Goal: Information Seeking & Learning: Find contact information

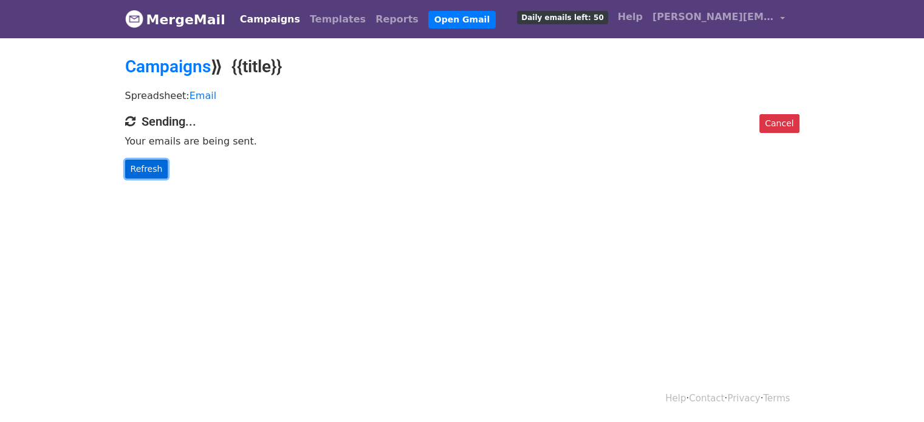
click at [135, 167] on link "Refresh" at bounding box center [146, 169] width 43 height 19
click at [137, 170] on link "Refresh" at bounding box center [146, 169] width 43 height 19
click at [133, 163] on link "Refresh" at bounding box center [146, 169] width 43 height 19
click at [156, 174] on link "Refresh" at bounding box center [146, 169] width 43 height 19
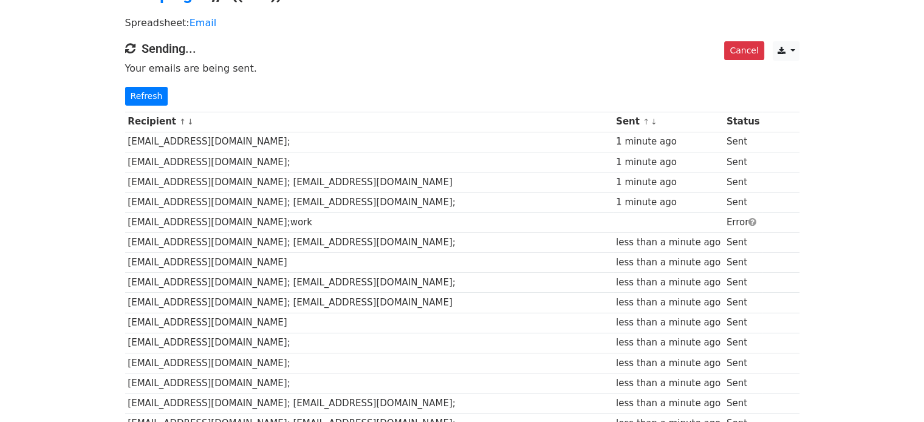
scroll to position [61, 0]
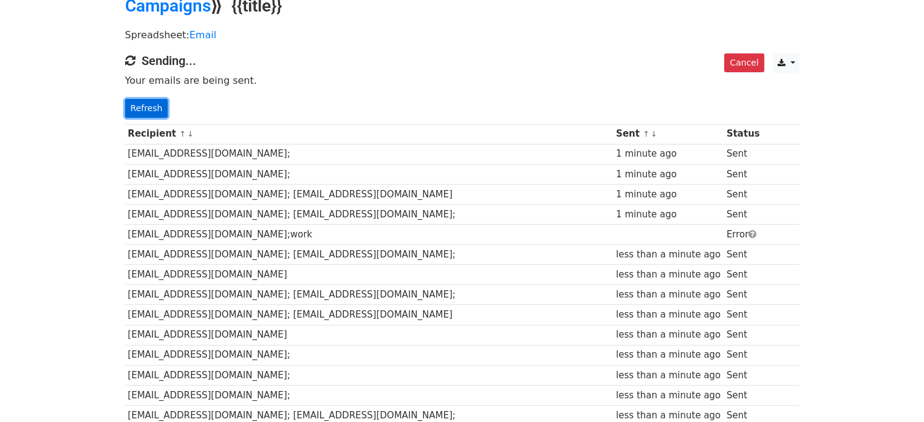
click at [151, 109] on link "Refresh" at bounding box center [146, 108] width 43 height 19
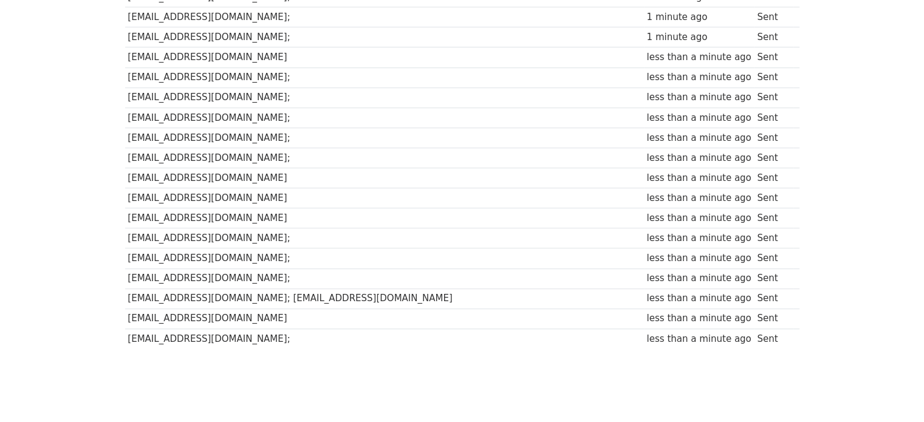
scroll to position [644, 0]
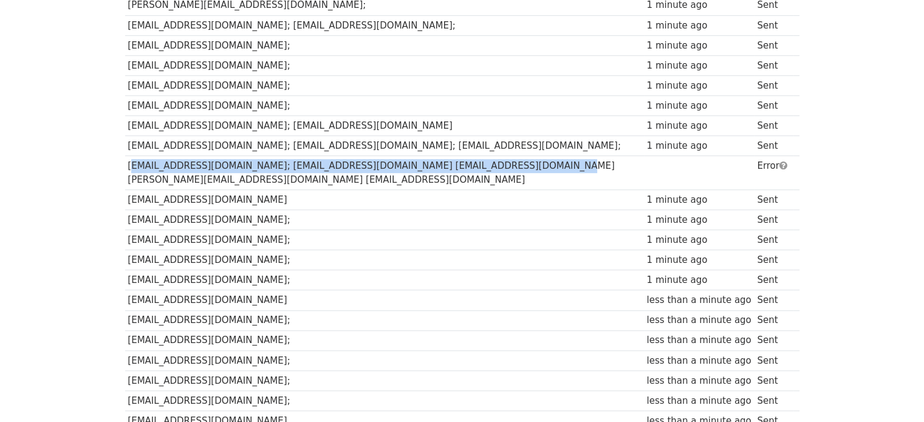
drag, startPoint x: 486, startPoint y: 151, endPoint x: 125, endPoint y: 145, distance: 361.7
click at [125, 156] on td "[EMAIL_ADDRESS][DOMAIN_NAME]; [EMAIL_ADDRESS][DOMAIN_NAME] [EMAIL_ADDRESS][DOMA…" at bounding box center [384, 173] width 519 height 34
copy td "[EMAIL_ADDRESS][DOMAIN_NAME]; [EMAIL_ADDRESS][DOMAIN_NAME] [EMAIL_ADDRESS][DOMA…"
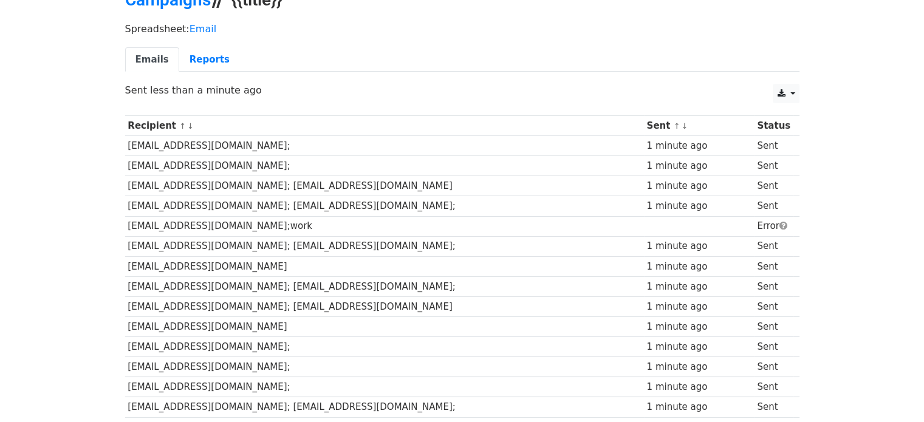
scroll to position [0, 0]
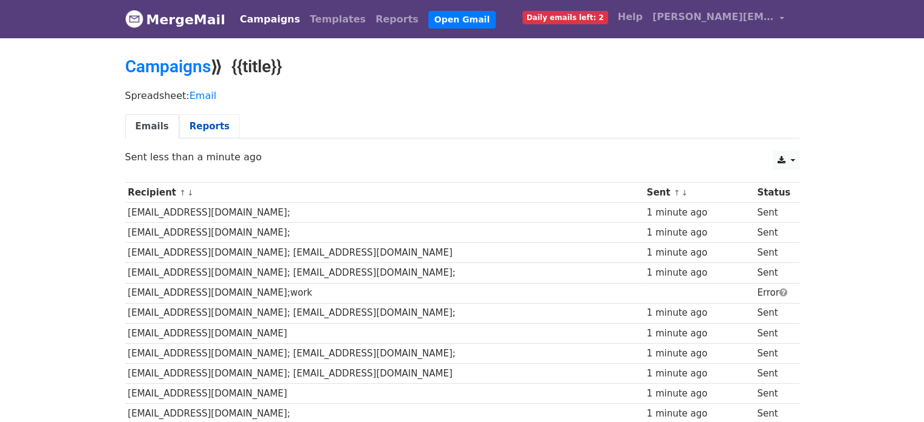
click at [192, 128] on link "Reports" at bounding box center [209, 126] width 61 height 25
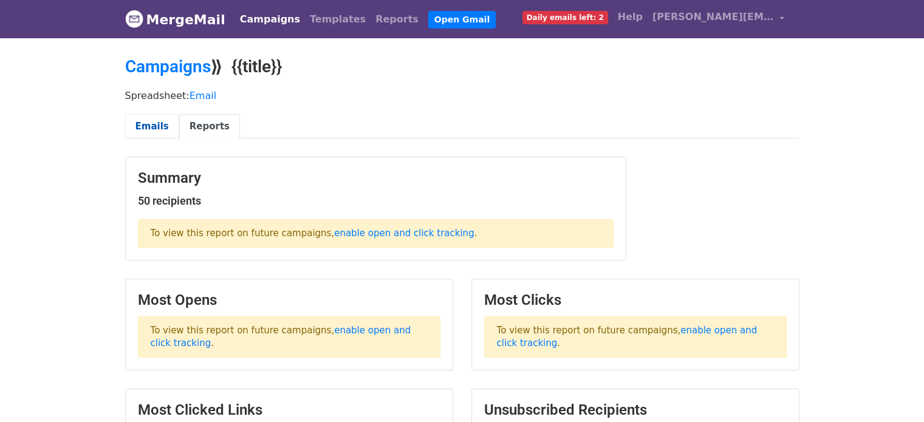
click at [150, 123] on link "Emails" at bounding box center [152, 126] width 54 height 25
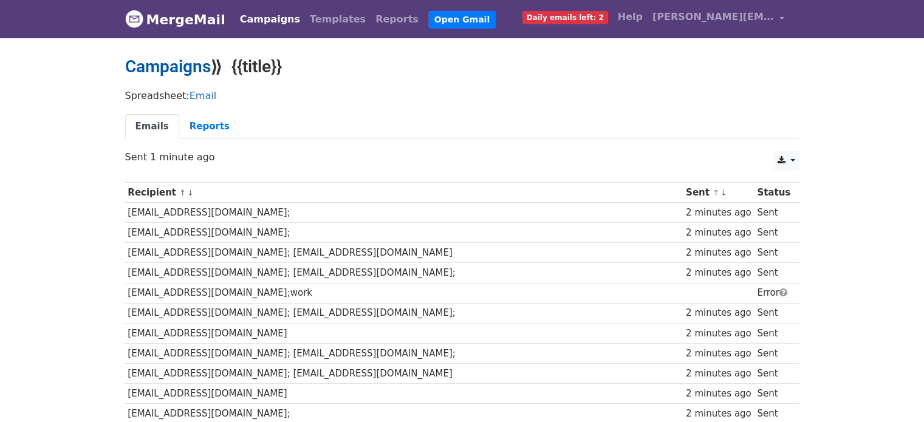
click at [183, 66] on link "Campaigns" at bounding box center [168, 67] width 86 height 20
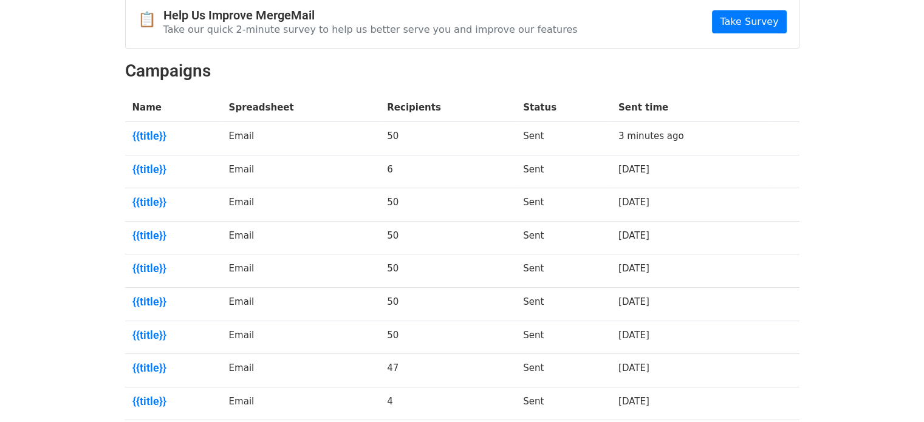
scroll to position [286, 0]
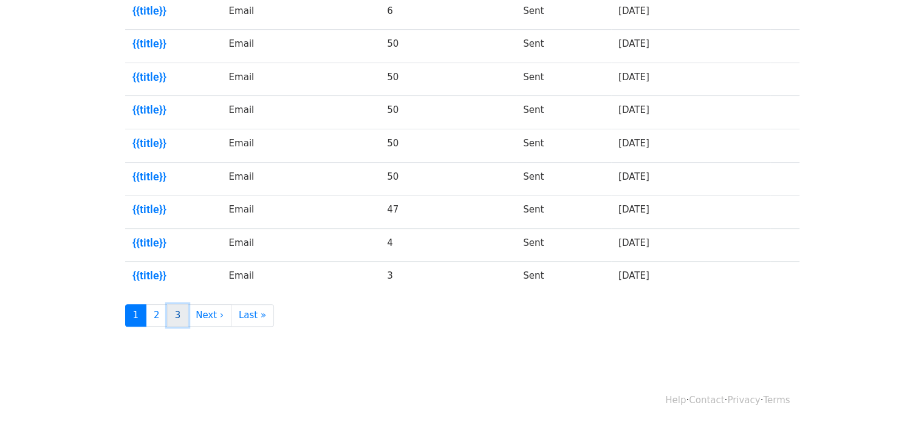
click at [175, 320] on link "3" at bounding box center [178, 315] width 22 height 22
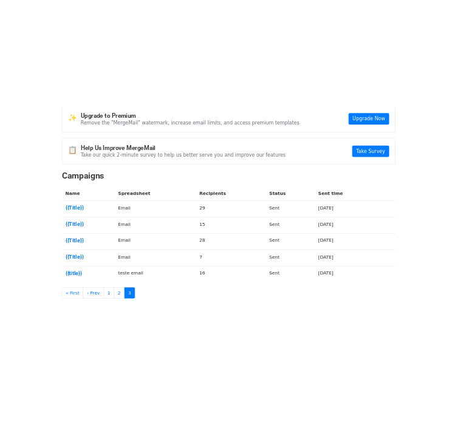
scroll to position [120, 0]
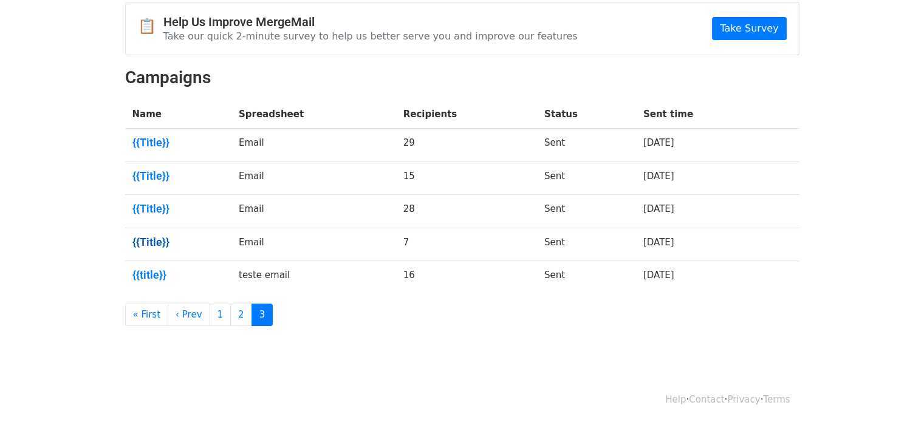
click at [158, 237] on link "{{Title}}" at bounding box center [178, 242] width 92 height 13
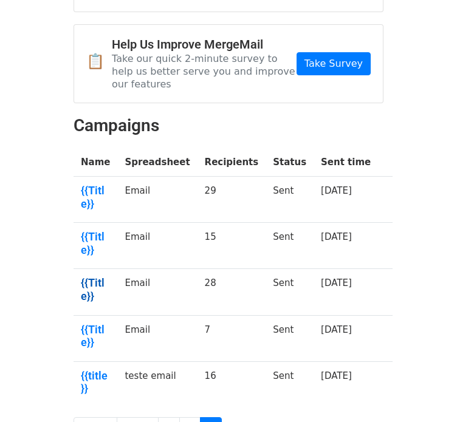
click at [98, 277] on link "{{Title}}" at bounding box center [95, 290] width 29 height 26
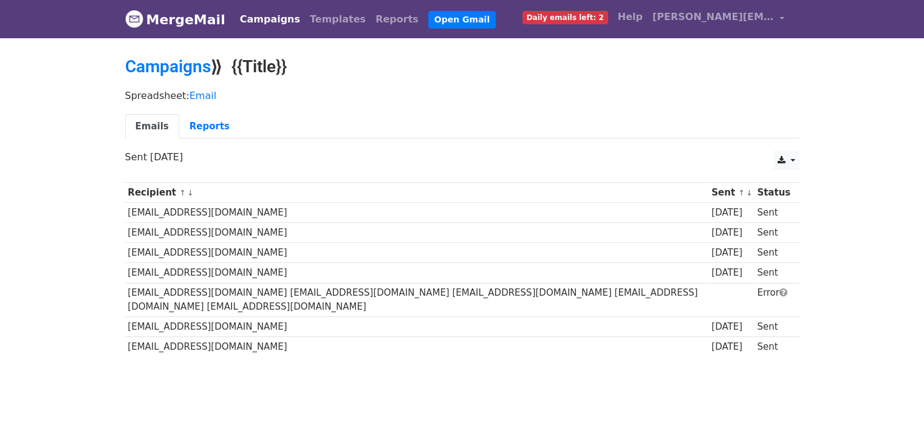
click at [272, 296] on td "support@icfunded.com partners@icfunded.com info@icfunded.com marketing@icfunded…" at bounding box center [417, 300] width 584 height 34
click at [562, 289] on td "support@icfunded.com partners@icfunded.com info@icfunded.com marketing@icfunded…" at bounding box center [417, 300] width 584 height 34
copy td "icfunded"
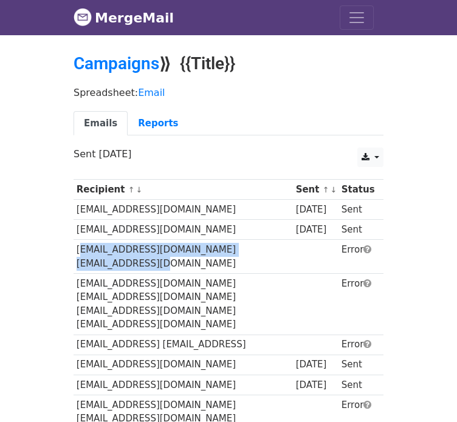
drag, startPoint x: 278, startPoint y: 253, endPoint x: 75, endPoint y: 244, distance: 203.2
click at [75, 244] on td "[EMAIL_ADDRESS][DOMAIN_NAME] [EMAIL_ADDRESS][DOMAIN_NAME]" at bounding box center [183, 257] width 219 height 34
copy td "[EMAIL_ADDRESS][DOMAIN_NAME] [EMAIL_ADDRESS][DOMAIN_NAME]"
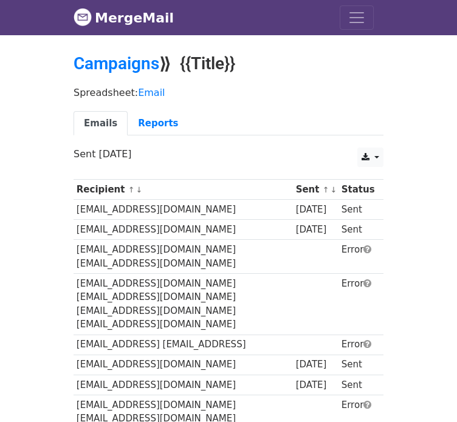
click at [244, 282] on td "[EMAIL_ADDRESS][DOMAIN_NAME] [EMAIL_ADDRESS][DOMAIN_NAME] [EMAIL_ADDRESS][DOMAI…" at bounding box center [183, 303] width 219 height 61
click at [221, 282] on td "[EMAIL_ADDRESS][DOMAIN_NAME] [EMAIL_ADDRESS][DOMAIN_NAME] [EMAIL_ADDRESS][DOMAI…" at bounding box center [183, 303] width 219 height 61
click at [221, 282] on td "info@cycecoin.com marketing@cycecoin.com social@cycecoin.com register@cycecoin.…" at bounding box center [183, 303] width 219 height 61
copy td "cycecoin"
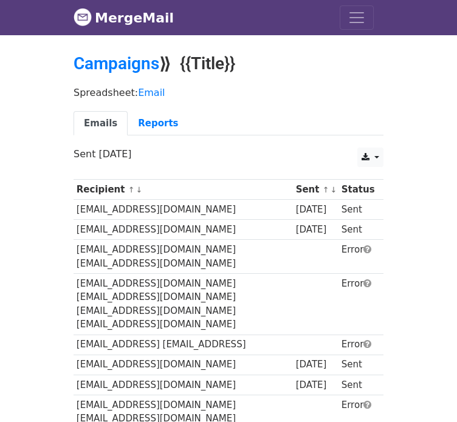
click at [241, 335] on td "info@monprotocol.ai marketing@monprotocol.ai" at bounding box center [183, 345] width 219 height 20
click at [252, 335] on td "info@monprotocol.ai marketing@monprotocol.ai" at bounding box center [183, 345] width 219 height 20
copy td "monprotocol"
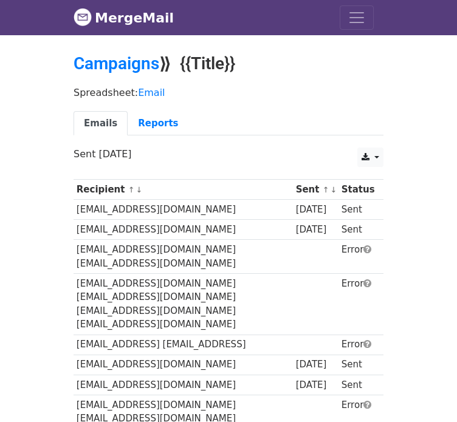
click at [286, 335] on tr "info@monprotocol.ai marketing@monprotocol.ai Error" at bounding box center [229, 345] width 310 height 20
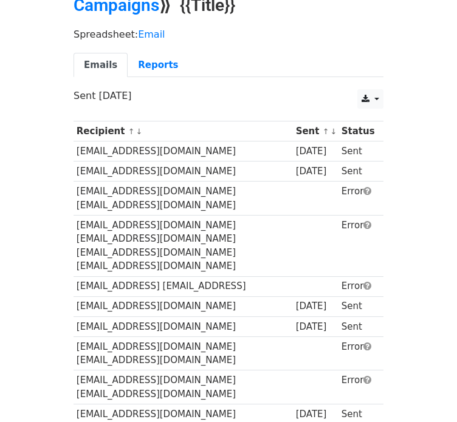
scroll to position [61, 0]
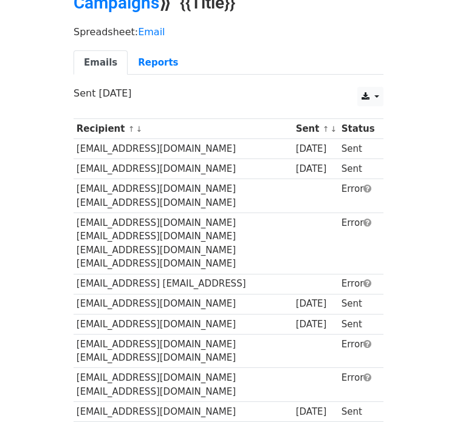
click at [221, 334] on td "enquiries@affyn.com marketing@affyn.com" at bounding box center [183, 351] width 219 height 34
copy td "affyn"
drag, startPoint x: 262, startPoint y: 303, endPoint x: 164, endPoint y: 303, distance: 97.8
click at [164, 334] on td "enquiries@affyn.com marketing@affyn.com" at bounding box center [183, 351] width 219 height 34
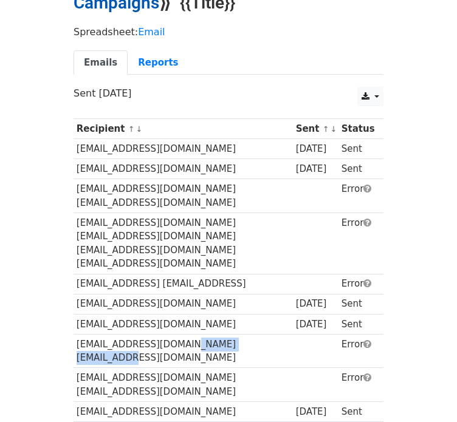
copy td "marketing@affyn.com"
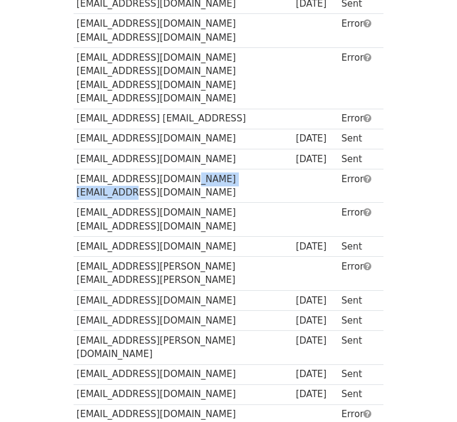
scroll to position [243, 0]
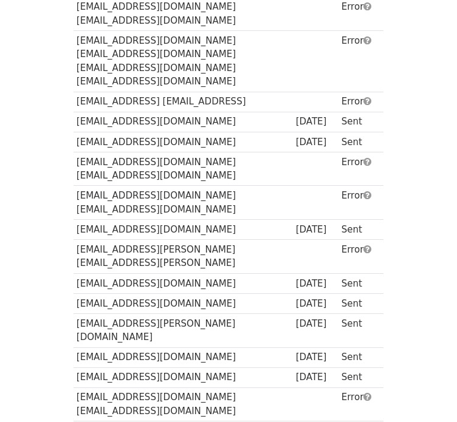
click at [224, 186] on td "hello@alkimi.org marketing@alkimiexchange.com" at bounding box center [183, 203] width 219 height 34
copy td "alkimiexchange"
click at [206, 240] on td "marketing@clore.ai support@clore.ai" at bounding box center [183, 257] width 219 height 34
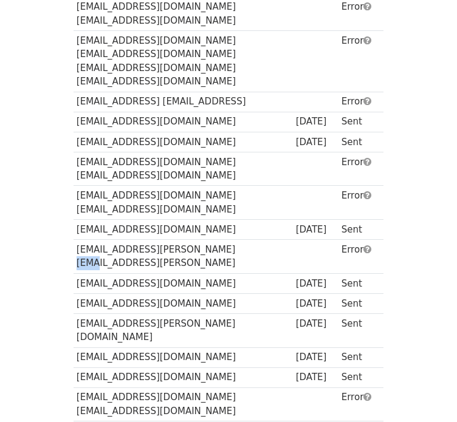
copy td "clore"
click at [187, 388] on td "ceo@cia.com marketing@cia.com" at bounding box center [183, 405] width 219 height 34
copy td "cia"
click at [196, 388] on td "ceo@cia.com marketing@cia.com" at bounding box center [183, 405] width 219 height 34
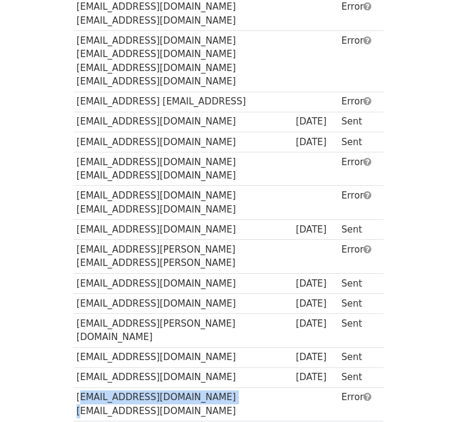
drag, startPoint x: 190, startPoint y: 299, endPoint x: 75, endPoint y: 294, distance: 115.0
click at [75, 388] on td "ceo@cia.com marketing@cia.com" at bounding box center [183, 405] width 219 height 34
copy td "ceo@cia.com marketing@cia.com"
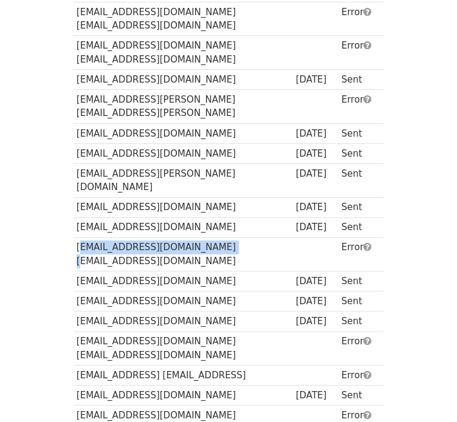
scroll to position [425, 0]
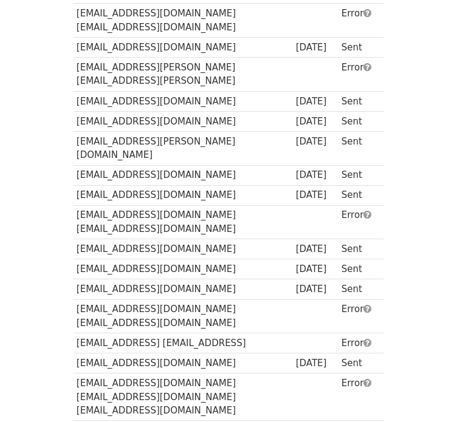
click at [238, 300] on td "marketing@cheqd.io partnerships@cheqd.io" at bounding box center [183, 317] width 219 height 34
copy td "cheqd"
drag, startPoint x: 261, startPoint y: 200, endPoint x: 162, endPoint y: 202, distance: 98.5
click at [162, 300] on td "marketing@cheqd.io partnerships@cheqd.io" at bounding box center [183, 317] width 219 height 34
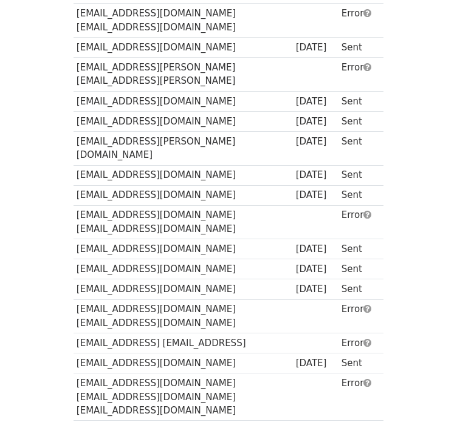
click at [256, 334] on td "info@monprotocol.ai marketing@monprotocol.ai" at bounding box center [183, 344] width 219 height 20
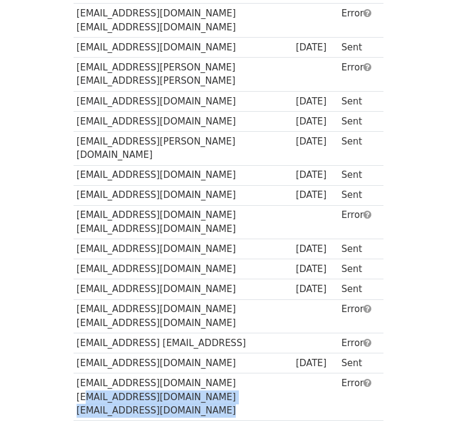
drag, startPoint x: 227, startPoint y: 260, endPoint x: 287, endPoint y: 261, distance: 60.8
click at [287, 374] on tr "promotion@puss.meme marketing@puss.meme puss@puss.meme Error" at bounding box center [229, 397] width 310 height 47
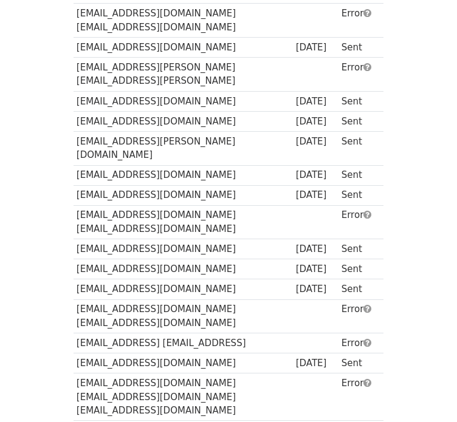
click at [149, 374] on td "promotion@puss.meme marketing@puss.meme puss@puss.meme" at bounding box center [183, 397] width 219 height 47
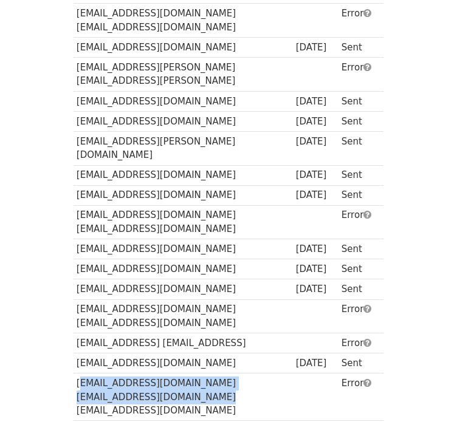
drag, startPoint x: 147, startPoint y: 269, endPoint x: 75, endPoint y: 259, distance: 72.5
click at [75, 374] on td "promotion@puss.meme marketing@puss.meme puss@puss.meme" at bounding box center [183, 397] width 219 height 47
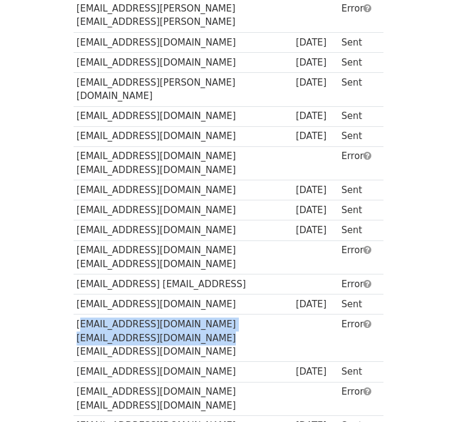
scroll to position [486, 0]
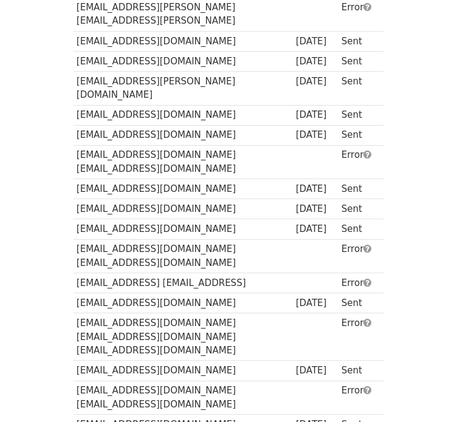
click at [165, 381] on td "marketing@marsecosystem.com contact@marsecosystem.com" at bounding box center [183, 398] width 219 height 34
drag, startPoint x: 199, startPoint y: 263, endPoint x: 77, endPoint y: 264, distance: 122.8
click at [77, 381] on td "marketing@marsecosystem.com contact@marsecosystem.com" at bounding box center [183, 398] width 219 height 34
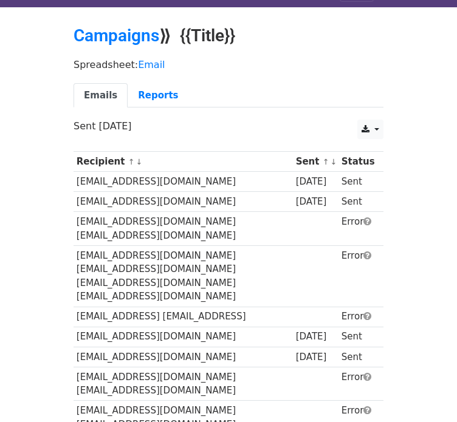
scroll to position [0, 0]
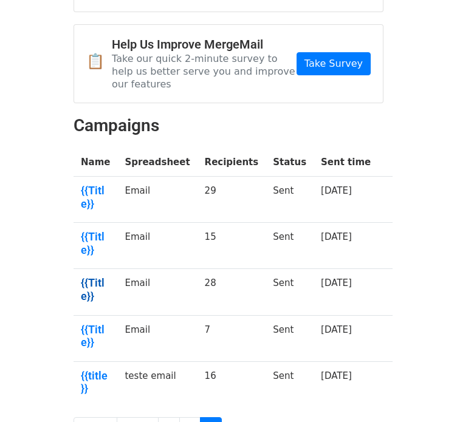
click at [92, 277] on link "{{Title}}" at bounding box center [95, 290] width 29 height 26
click at [102, 223] on td "{{Title}}" at bounding box center [96, 246] width 44 height 46
click at [106, 230] on link "{{Title}}" at bounding box center [95, 243] width 29 height 26
click at [94, 184] on link "{{Title}}" at bounding box center [95, 197] width 29 height 26
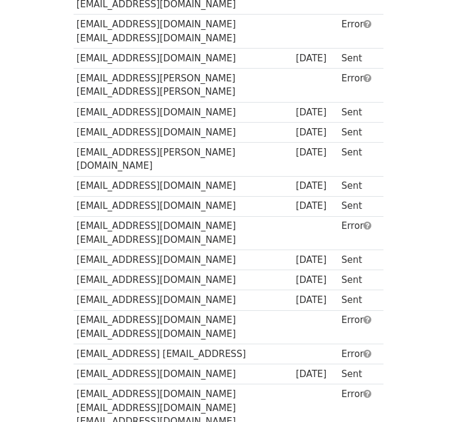
scroll to position [425, 0]
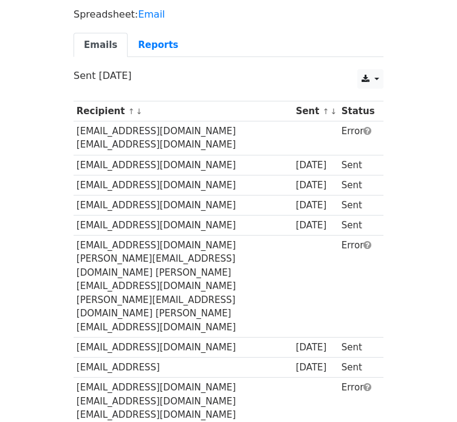
scroll to position [43, 0]
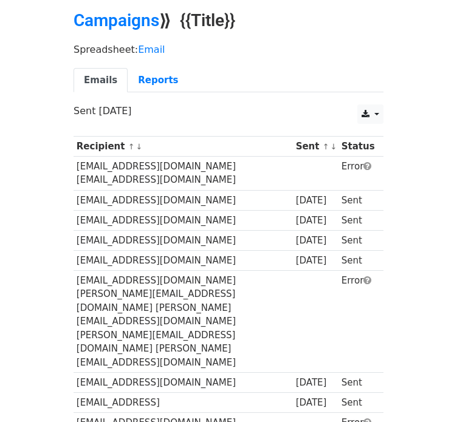
click at [219, 165] on td "marketing@step.app partnership@step.app" at bounding box center [183, 174] width 219 height 34
copy td "step"
click at [159, 271] on td "marketing@dusk.network emanuele@dusk.network federico@dusk.network hein@dusk.ne…" at bounding box center [183, 322] width 219 height 102
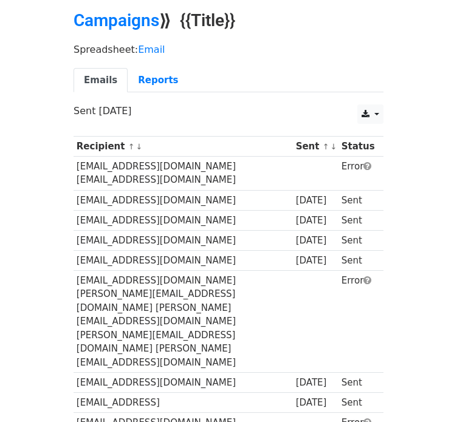
click at [143, 271] on td "marketing@dusk.network emanuele@dusk.network federico@dusk.network hein@dusk.ne…" at bounding box center [183, 322] width 219 height 102
click at [139, 271] on td "[EMAIL_ADDRESS][DOMAIN_NAME] [PERSON_NAME][EMAIL_ADDRESS][DOMAIN_NAME] [PERSON_…" at bounding box center [183, 322] width 219 height 102
copy td "dusk"
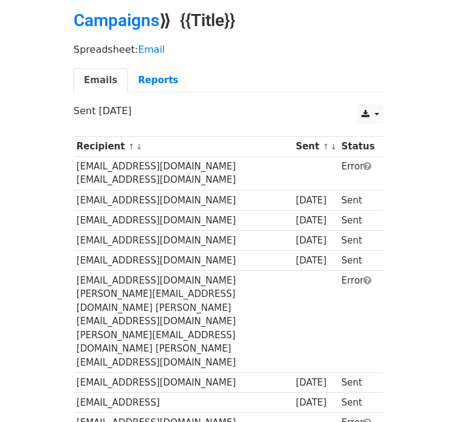
copy td "sapien"
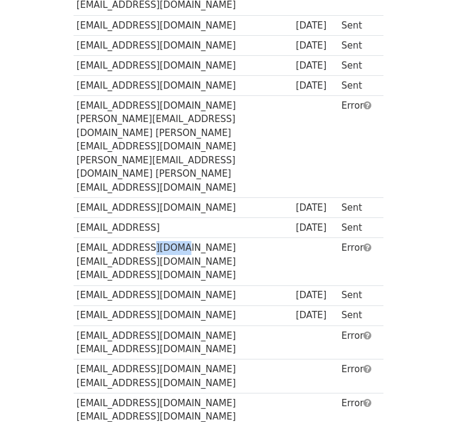
scroll to position [225, 0]
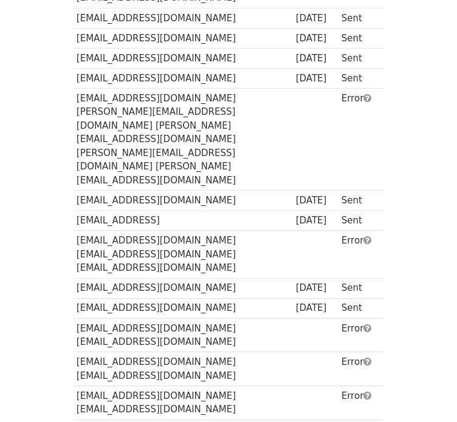
click at [221, 318] on td "info@starkware.co marketing@starkware.co" at bounding box center [183, 335] width 219 height 34
copy td "starkware"
click at [230, 352] on td "questions@zksync.io marketing@matterlabs.dev" at bounding box center [183, 369] width 219 height 34
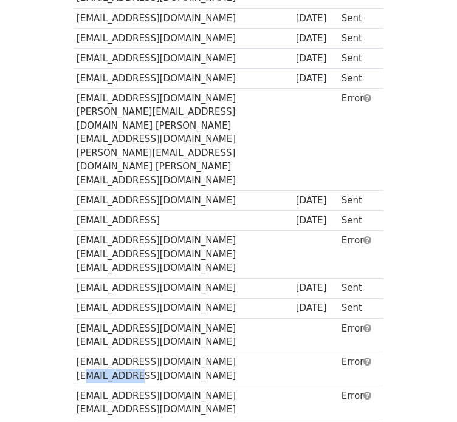
click at [230, 352] on td "questions@zksync.io marketing@matterlabs.dev" at bounding box center [183, 369] width 219 height 34
copy td "matterlabs"
click at [232, 386] on td "hello@soliduslabs.com marketing@soliduslabs.com" at bounding box center [183, 403] width 219 height 34
copy td "soliduslabs"
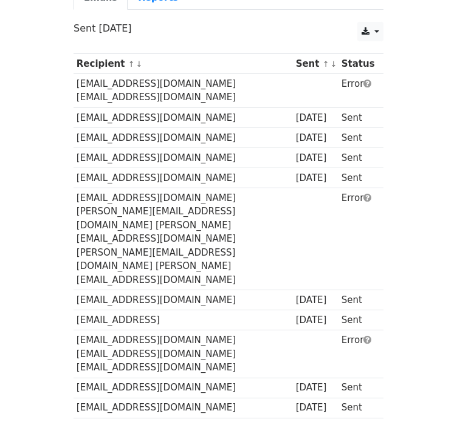
scroll to position [0, 0]
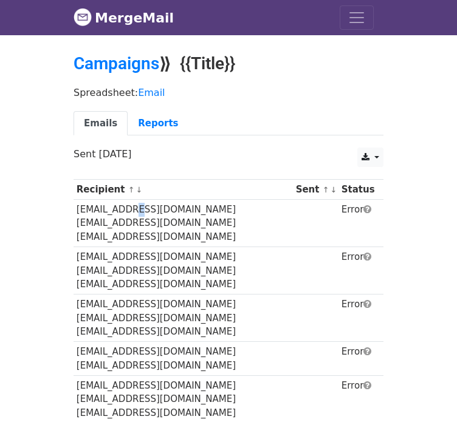
click at [131, 212] on td "[EMAIL_ADDRESS][DOMAIN_NAME] [EMAIL_ADDRESS][DOMAIN_NAME] [EMAIL_ADDRESS][DOMAI…" at bounding box center [183, 223] width 219 height 47
click at [133, 208] on td "[EMAIL_ADDRESS][DOMAIN_NAME] [EMAIL_ADDRESS][DOMAIN_NAME] [EMAIL_ADDRESS][DOMAI…" at bounding box center [183, 223] width 219 height 47
copy td "mdex"
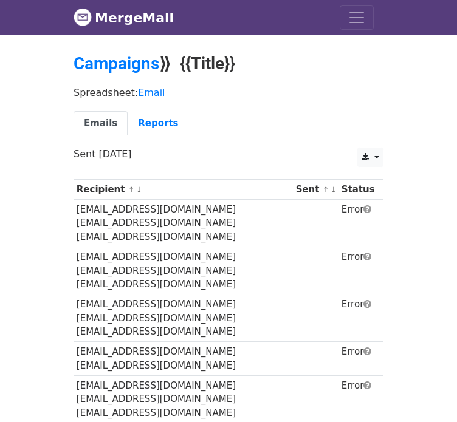
click at [128, 247] on td "[EMAIL_ADDRESS][DOMAIN_NAME] [EMAIL_ADDRESS][DOMAIN_NAME] [EMAIL_ADDRESS][DOMAI…" at bounding box center [183, 270] width 219 height 47
copy td "ultra"
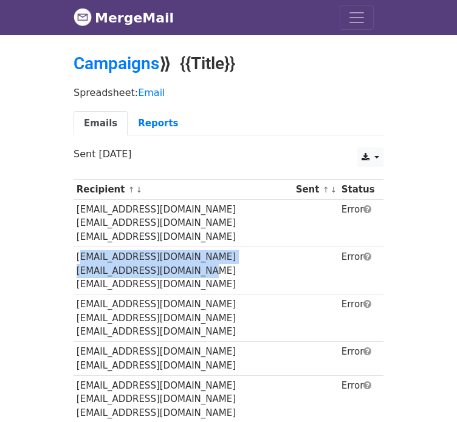
drag, startPoint x: 142, startPoint y: 257, endPoint x: 75, endPoint y: 242, distance: 68.4
click at [75, 247] on td "privacy@ultra.io contact@ultra.io marketing@ultra.io" at bounding box center [183, 270] width 219 height 47
copy td "privacy@ultra.io contact@ultra.io marketing@ultra.io"
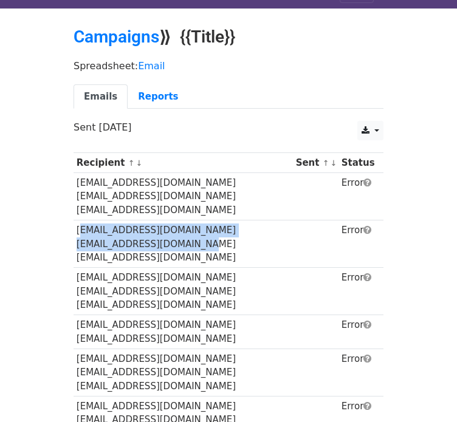
scroll to position [61, 0]
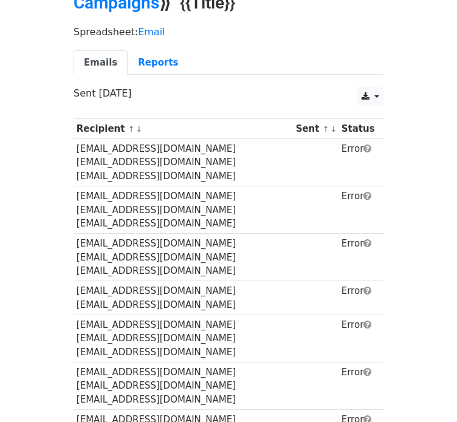
click at [148, 234] on td "support@cryptoindex.io press@cryptoindex.io marketing@cryptoindex.io" at bounding box center [183, 257] width 219 height 47
copy td "cryptoindex"
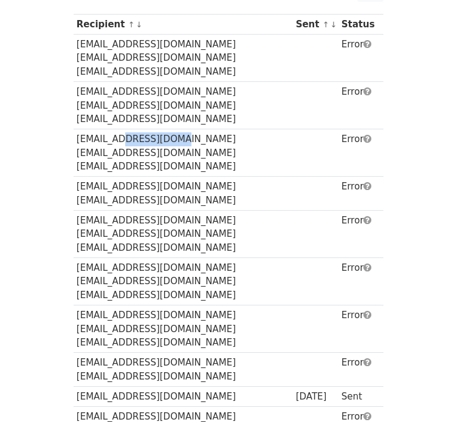
scroll to position [182, 0]
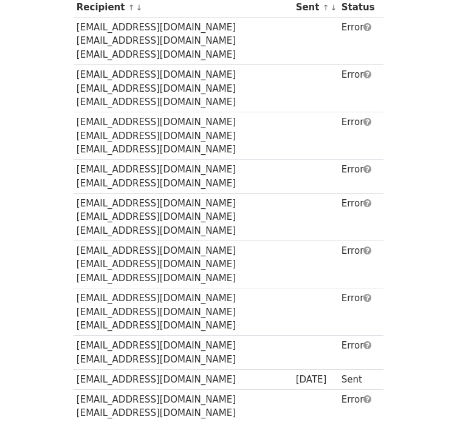
click at [143, 194] on td "marketing@findora.org privacy@findora.org community@findora.org" at bounding box center [183, 217] width 219 height 47
click at [122, 241] on td "contact@ultra.io marketing@ultra.io privacy@ultra.io" at bounding box center [183, 264] width 219 height 47
click at [117, 289] on td "info@kudoe.io marketing@kudoe.io development@kudoe.io" at bounding box center [183, 312] width 219 height 47
click at [140, 370] on td "marketing@tamadofe.io" at bounding box center [183, 380] width 219 height 20
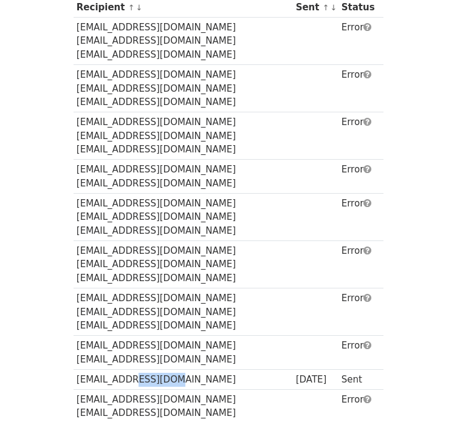
copy td "tamadofe"
click at [132, 390] on td "support@status.im marketing@status.im compliance@status.im" at bounding box center [183, 413] width 219 height 47
copy td "status"
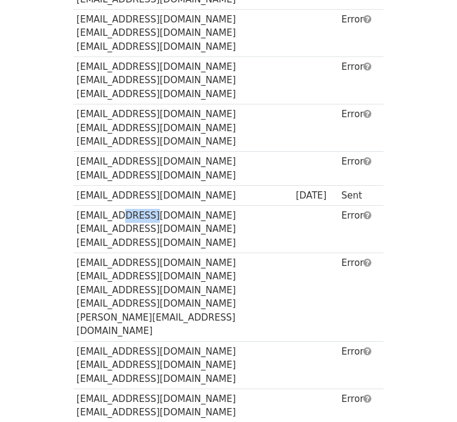
scroll to position [425, 0]
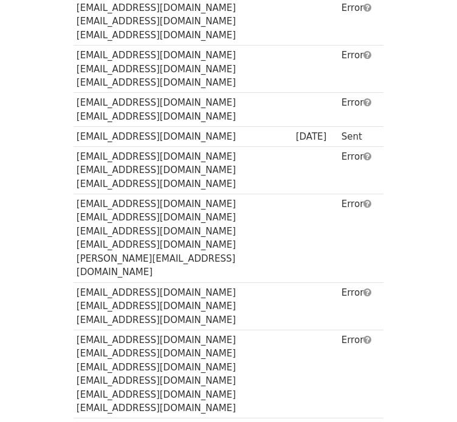
click at [132, 194] on td "biz@waykichainhk.com marketing@waykichainhk.com coredev@waykichainhk.com wangxi…" at bounding box center [183, 238] width 219 height 89
copy td "waykichainhk"
click at [109, 283] on td "bd@thetanarena.com marketing@thetanarena.com support@thetanarena.com" at bounding box center [183, 306] width 219 height 47
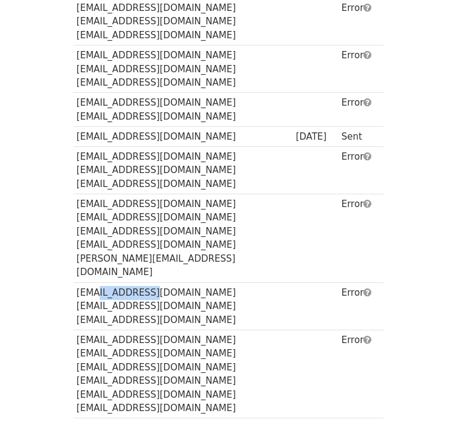
copy td "thetanarena"
click at [137, 419] on td "Marketing@safepal.com" at bounding box center [183, 429] width 219 height 20
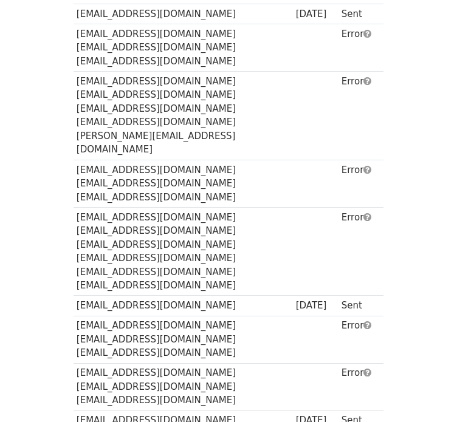
scroll to position [547, 0]
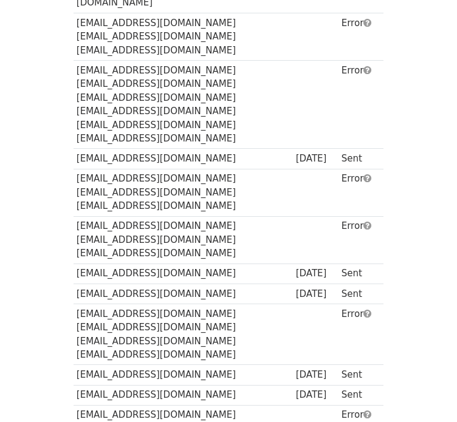
scroll to position [724, 0]
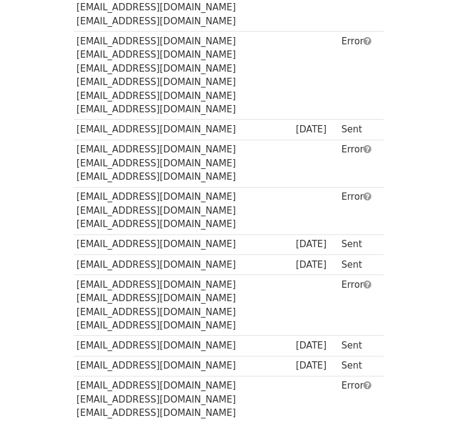
copy td "pulserate"
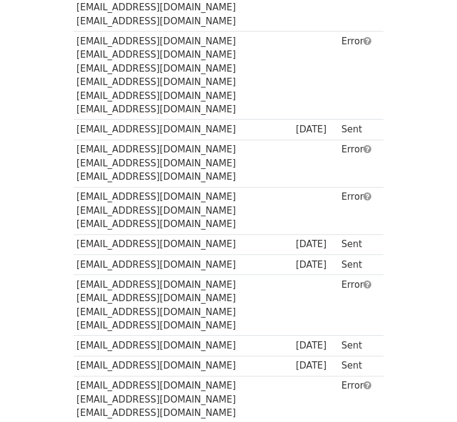
copy td "0xai"
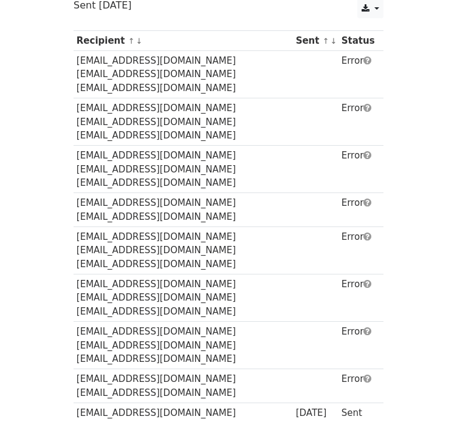
scroll to position [0, 0]
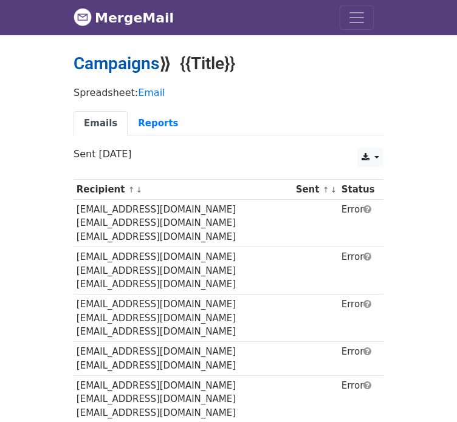
click at [111, 67] on link "Campaigns" at bounding box center [117, 63] width 86 height 20
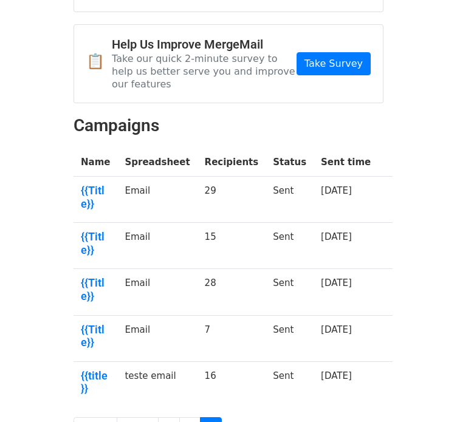
click at [95, 223] on td "{{Title}}" at bounding box center [96, 246] width 44 height 46
click at [96, 230] on link "{{Title}}" at bounding box center [95, 243] width 29 height 26
click at [100, 323] on link "{{Title}}" at bounding box center [95, 336] width 29 height 26
click at [96, 277] on link "{{Title}}" at bounding box center [95, 290] width 29 height 26
click at [105, 230] on link "{{Title}}" at bounding box center [95, 243] width 29 height 26
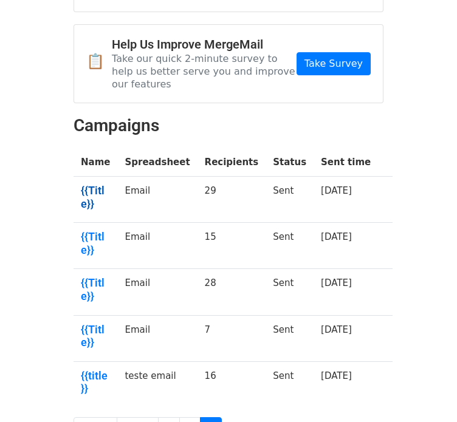
click at [101, 184] on link "{{Title}}" at bounding box center [95, 197] width 29 height 26
click at [107, 230] on link "{{Title}}" at bounding box center [95, 243] width 29 height 26
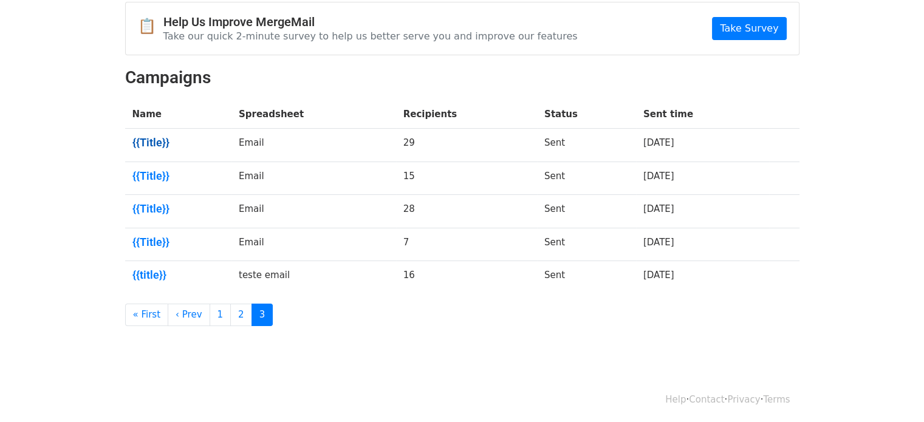
click at [147, 136] on link "{{Title}}" at bounding box center [178, 142] width 92 height 13
click at [230, 308] on link "2" at bounding box center [241, 315] width 22 height 22
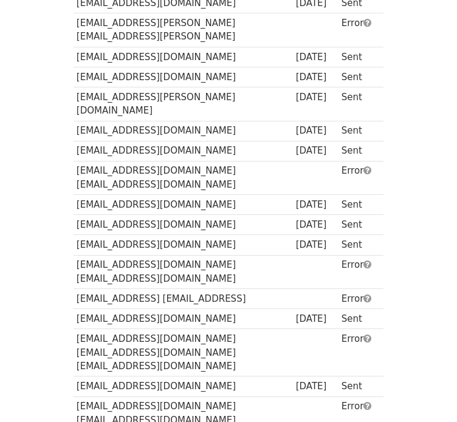
scroll to position [486, 0]
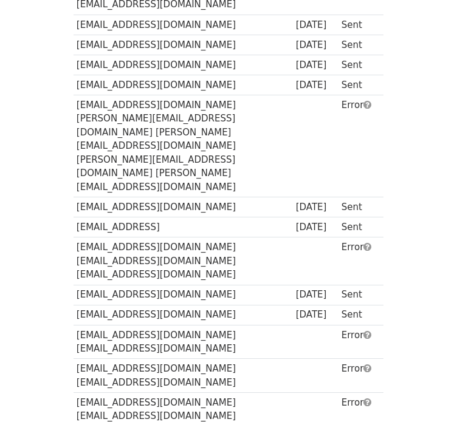
scroll to position [225, 0]
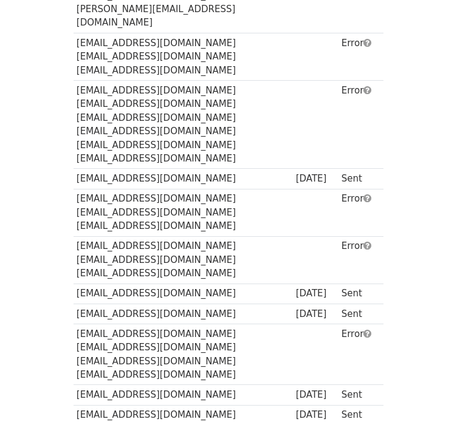
scroll to position [724, 0]
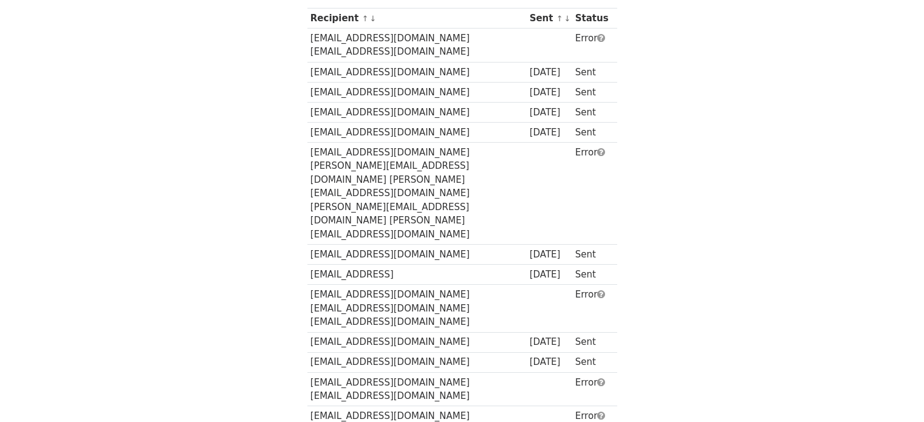
scroll to position [182, 0]
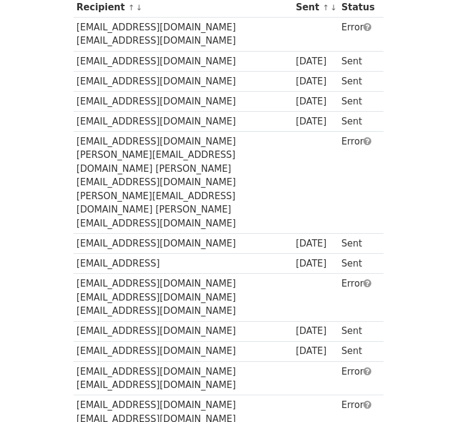
click at [237, 132] on td "marketing@dusk.network emanuele@dusk.network federico@dusk.network hein@dusk.ne…" at bounding box center [183, 183] width 219 height 102
copy td "dusk"
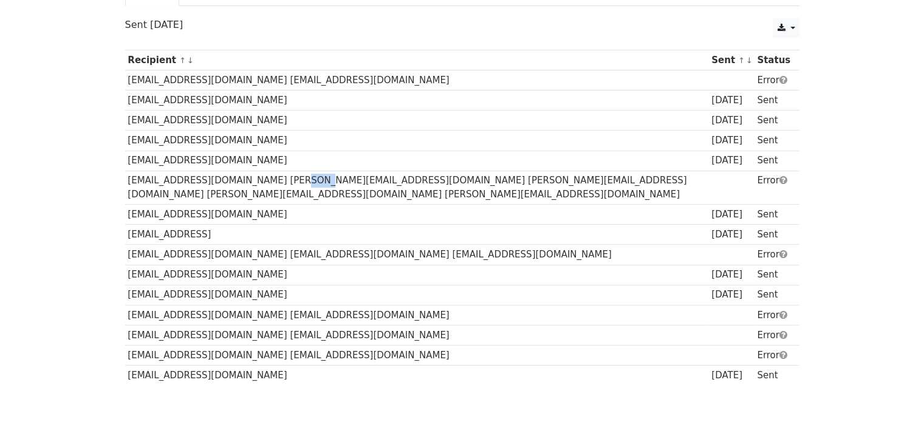
scroll to position [0, 0]
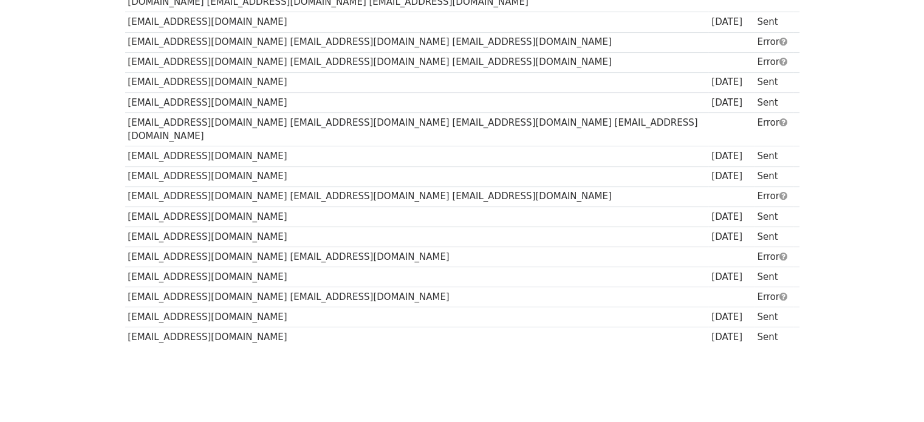
scroll to position [480, 0]
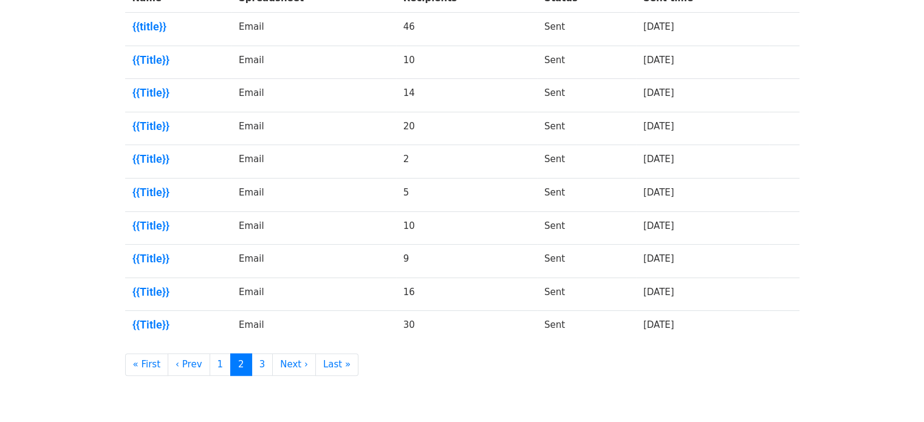
scroll to position [286, 0]
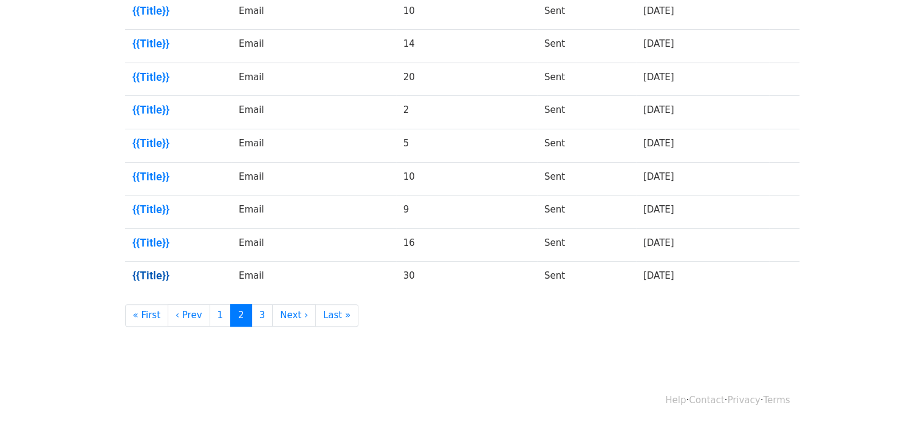
click at [163, 274] on link "{{Title}}" at bounding box center [178, 275] width 92 height 13
click at [143, 243] on link "{{Title}}" at bounding box center [178, 242] width 92 height 13
click at [159, 208] on link "{{Title}}" at bounding box center [178, 209] width 92 height 13
click at [155, 177] on link "{{Title}}" at bounding box center [178, 176] width 92 height 13
click at [151, 139] on link "{{Title}}" at bounding box center [178, 143] width 92 height 13
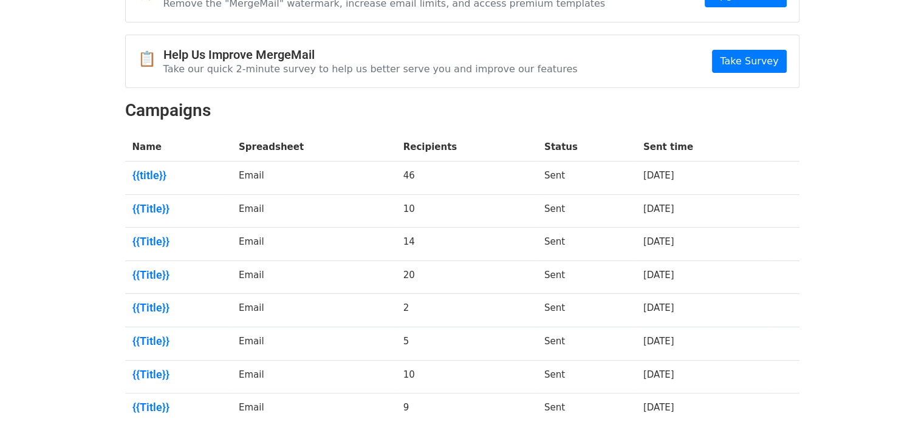
scroll to position [43, 0]
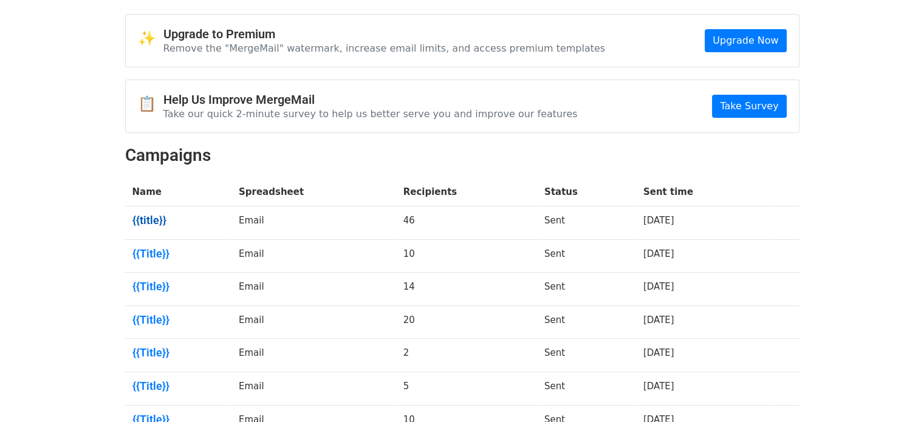
click at [148, 217] on link "{{title}}" at bounding box center [178, 220] width 92 height 13
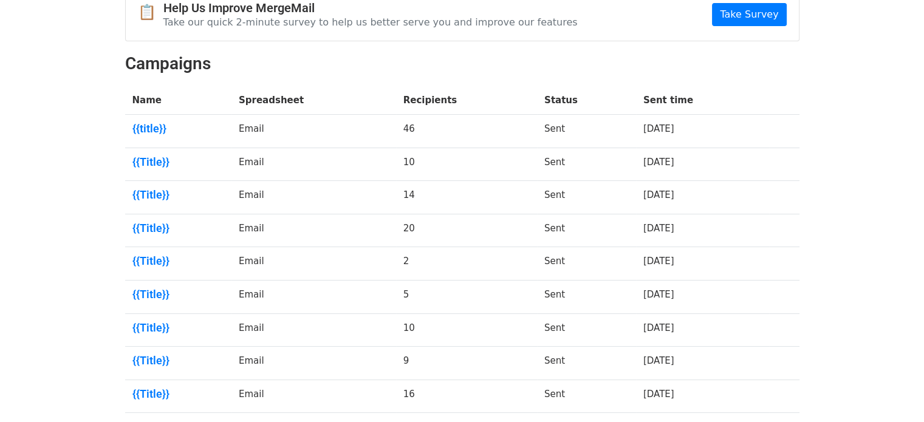
scroll to position [286, 0]
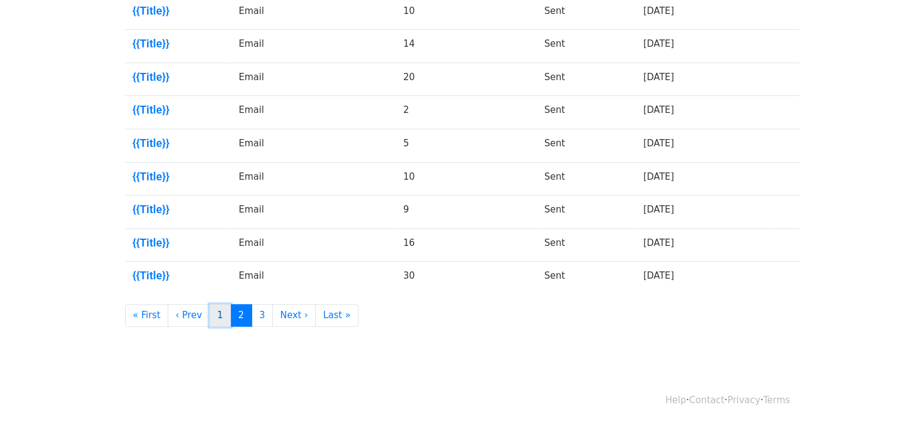
click at [213, 318] on link "1" at bounding box center [221, 315] width 22 height 22
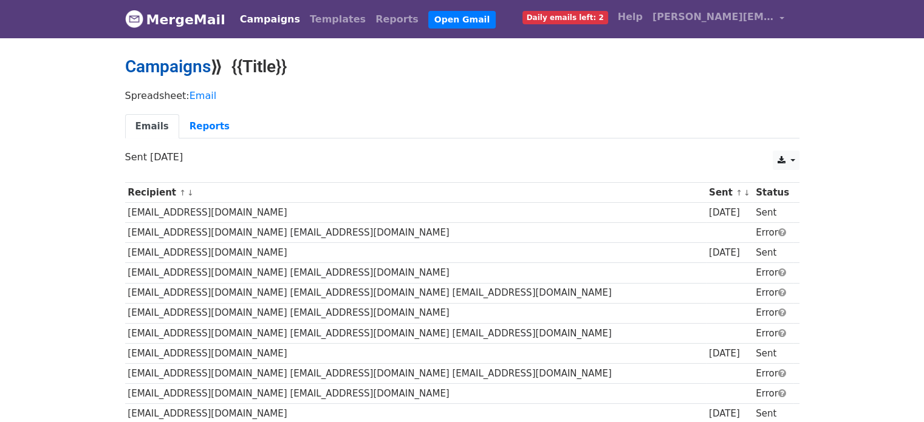
click at [173, 65] on link "Campaigns" at bounding box center [168, 67] width 86 height 20
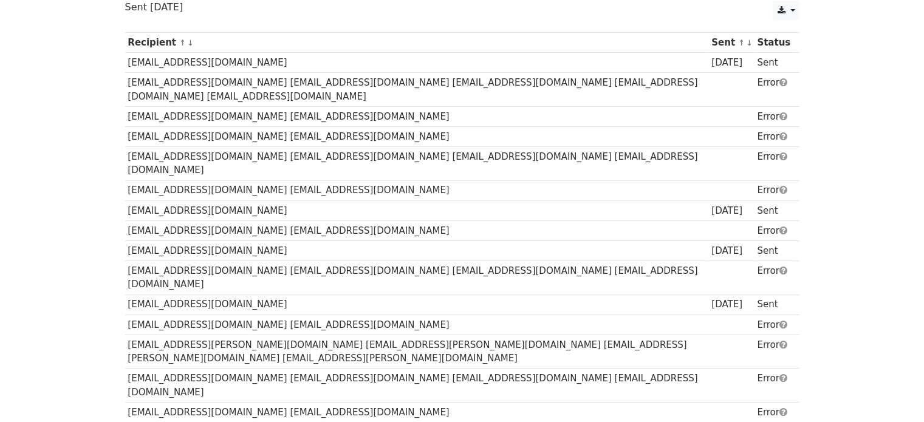
scroll to position [182, 0]
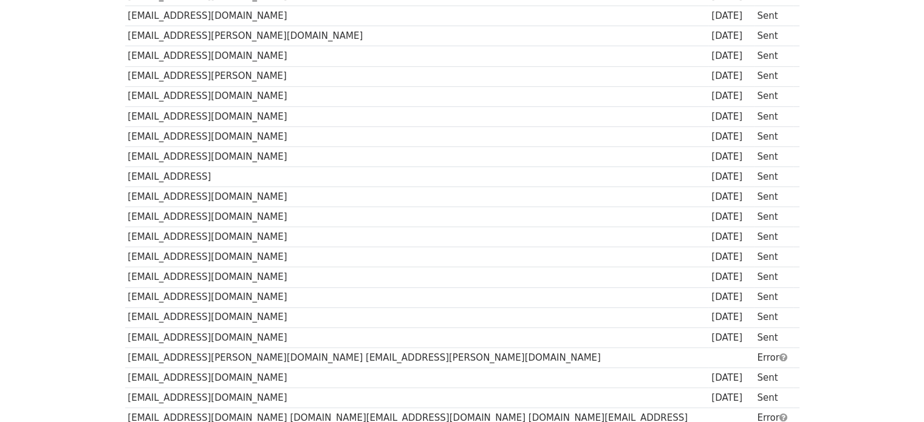
scroll to position [425, 0]
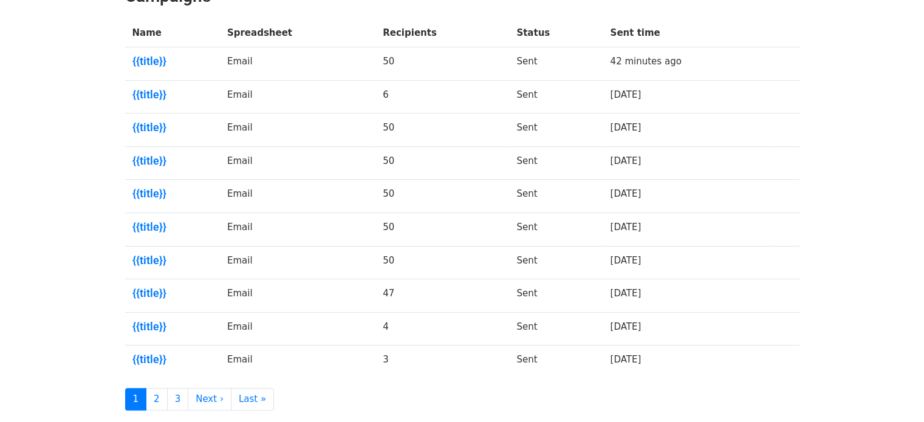
scroll to position [286, 0]
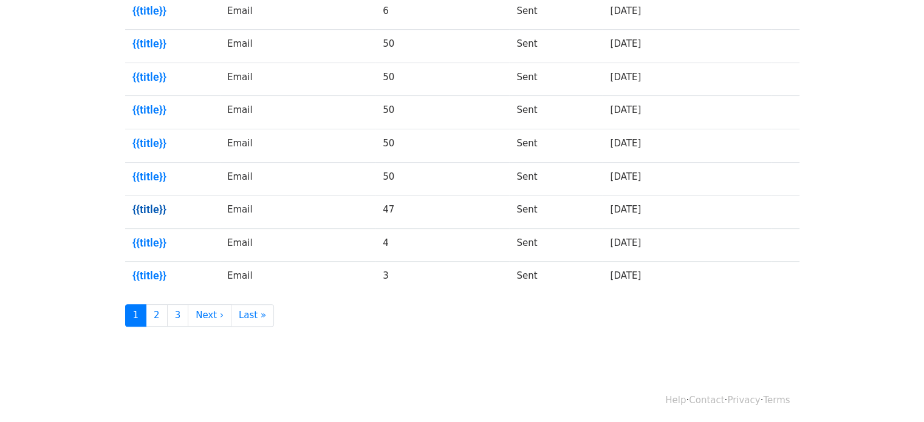
click at [141, 208] on link "{{title}}" at bounding box center [172, 209] width 80 height 13
click at [148, 236] on link "{{title}}" at bounding box center [172, 242] width 80 height 13
click at [143, 274] on link "{{title}}" at bounding box center [172, 275] width 80 height 13
click at [154, 315] on link "2" at bounding box center [157, 315] width 22 height 22
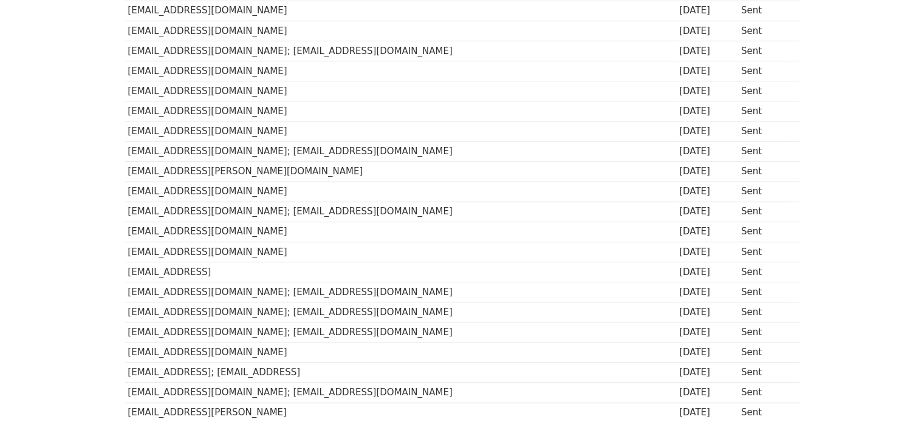
scroll to position [304, 0]
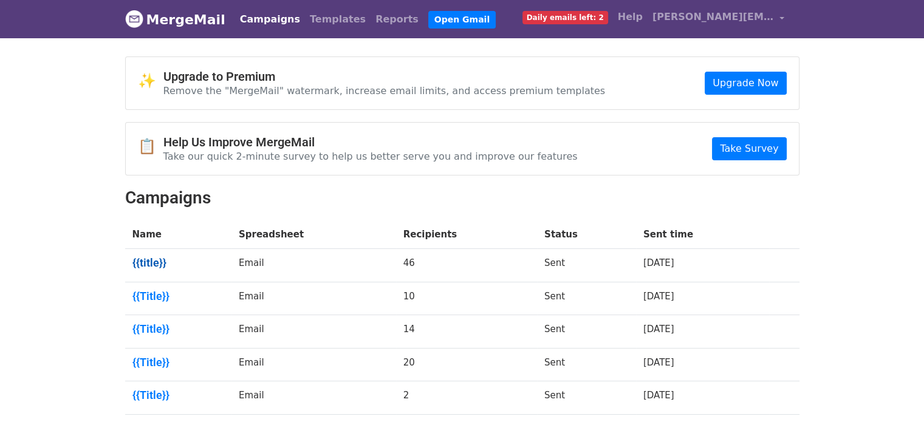
click at [153, 261] on link "{{title}}" at bounding box center [178, 262] width 92 height 13
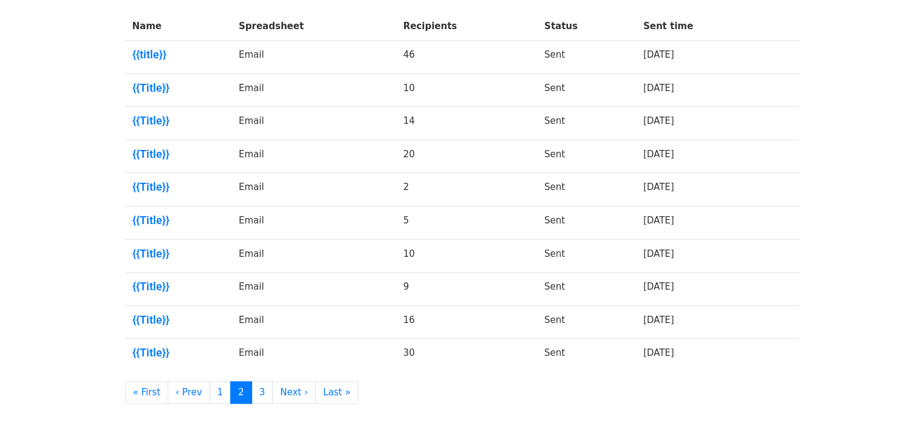
scroll to position [286, 0]
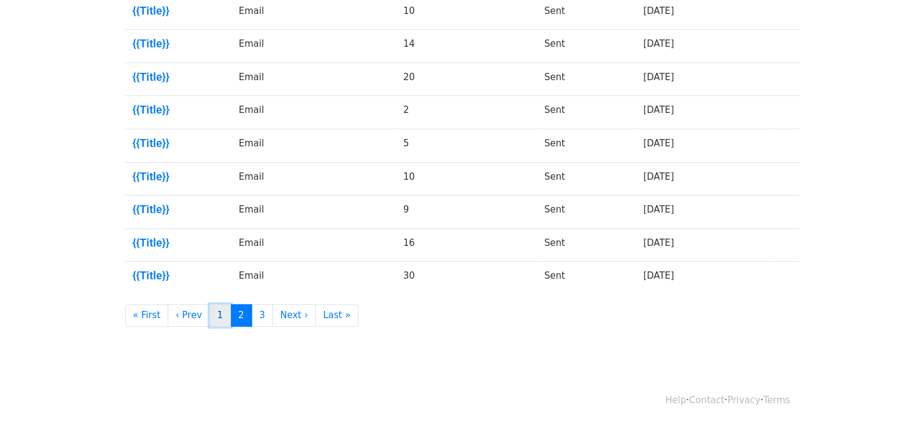
click at [213, 315] on link "1" at bounding box center [221, 315] width 22 height 22
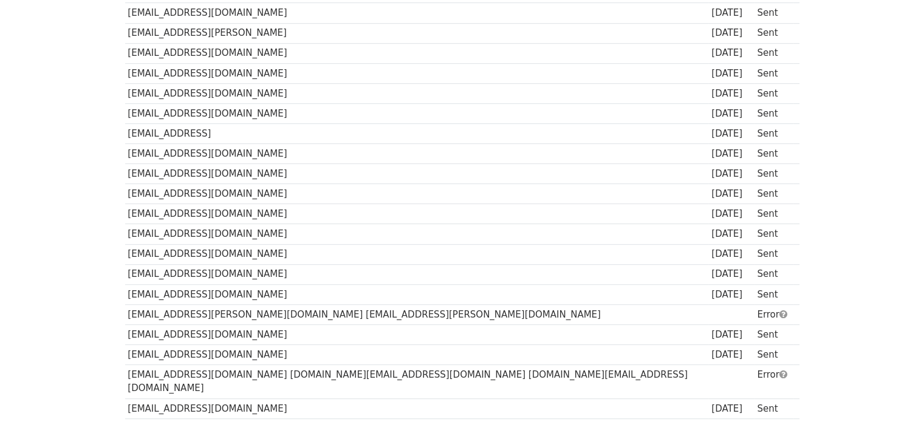
scroll to position [729, 0]
